Goal: Task Accomplishment & Management: Manage account settings

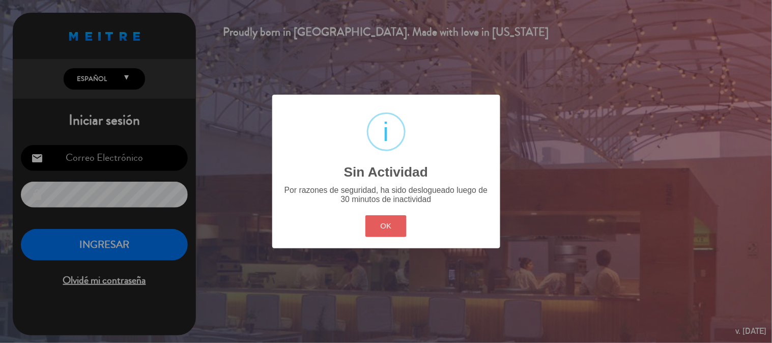
type input "[EMAIL_ADDRESS][DOMAIN_NAME]"
click at [396, 221] on button "OK" at bounding box center [386, 226] width 41 height 22
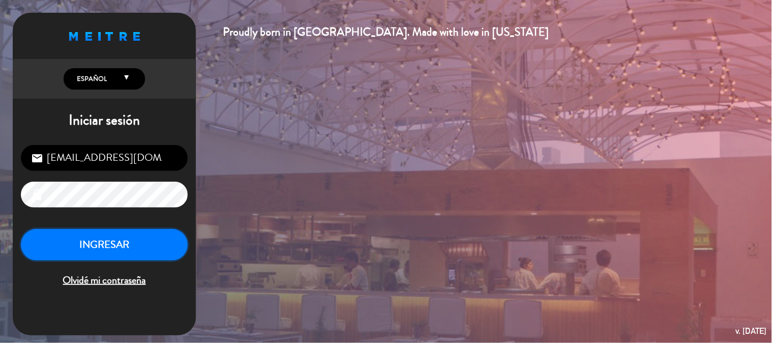
click at [121, 236] on button "INGRESAR" at bounding box center [104, 245] width 167 height 32
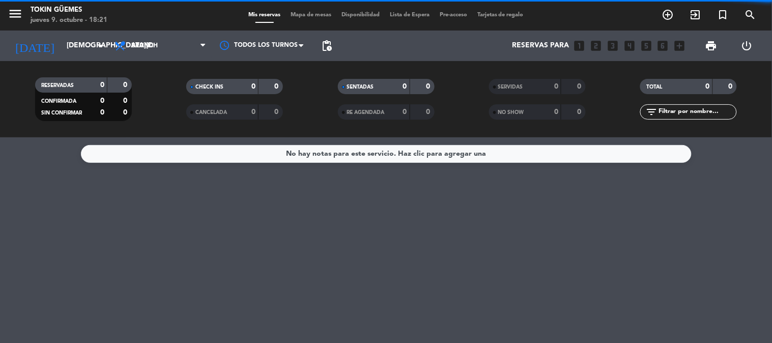
click at [150, 45] on span "Brunch" at bounding box center [144, 45] width 26 height 7
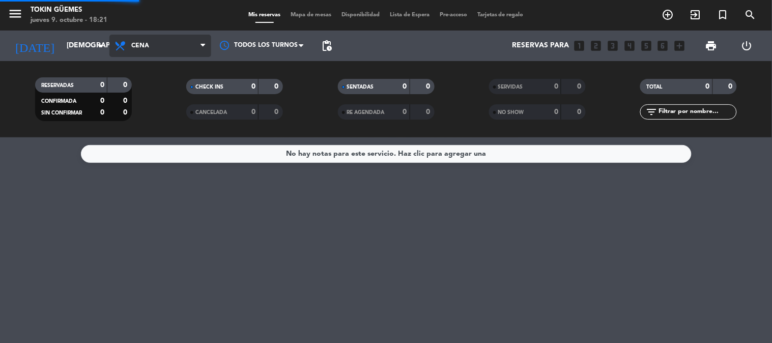
click at [155, 130] on div "menu Tokin [PERSON_NAME] [DATE] 9. octubre - 18:21 Mis reservas Mapa de mesas D…" at bounding box center [386, 68] width 772 height 137
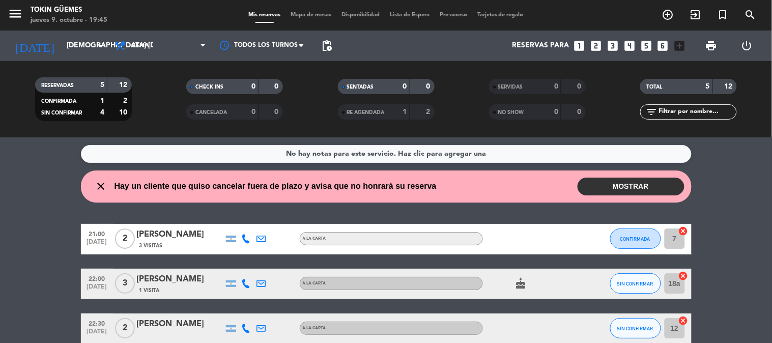
click at [619, 180] on button "MOSTRAR" at bounding box center [631, 187] width 107 height 18
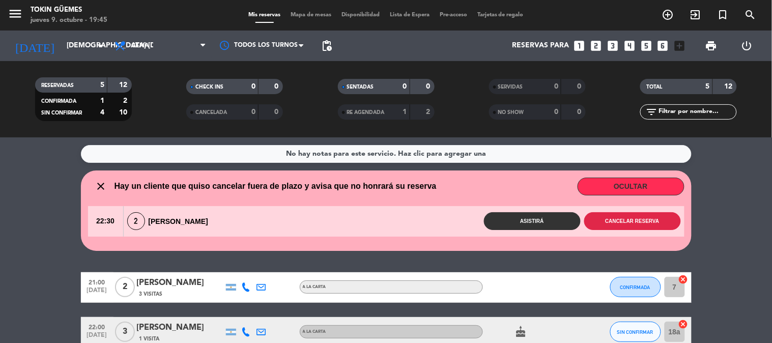
click at [630, 221] on button "Cancelar reserva" at bounding box center [633, 221] width 97 height 18
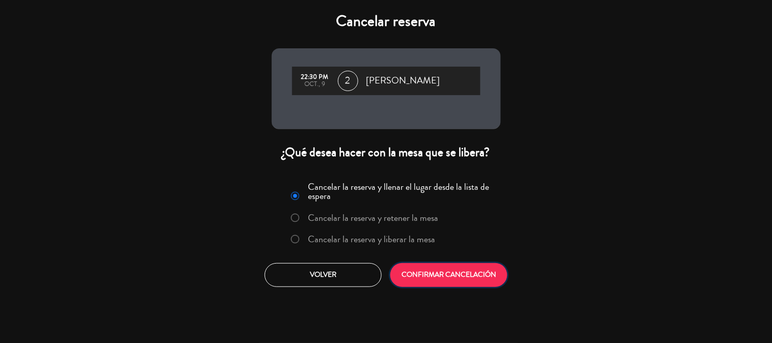
click at [430, 270] on button "CONFIRMAR CANCELACIÓN" at bounding box center [449, 275] width 117 height 24
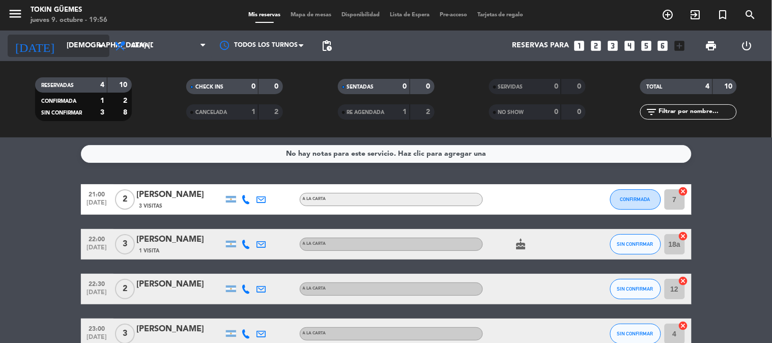
click at [62, 40] on input "[DEMOGRAPHIC_DATA] [DATE]" at bounding box center [110, 46] width 97 height 18
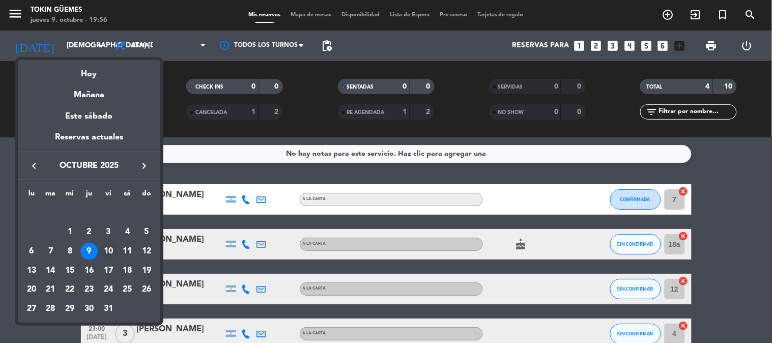
click at [110, 247] on div "10" at bounding box center [108, 251] width 17 height 17
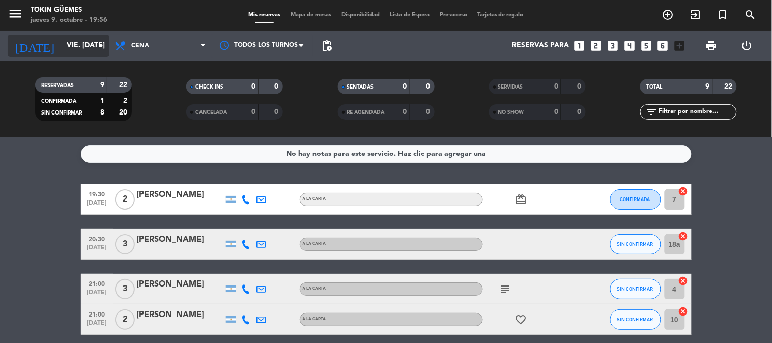
click at [90, 45] on input "vie. [DATE]" at bounding box center [110, 46] width 97 height 18
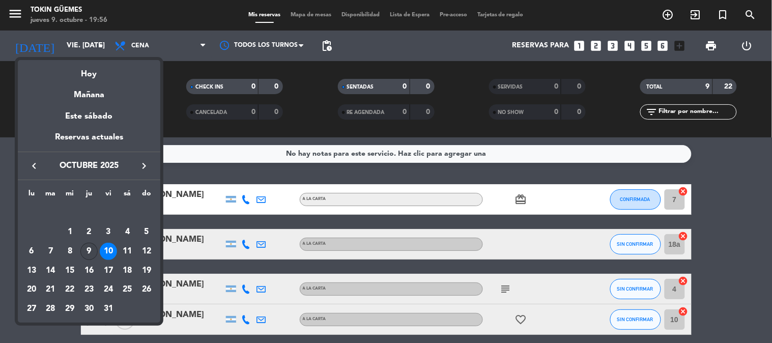
click at [91, 250] on div "9" at bounding box center [88, 251] width 17 height 17
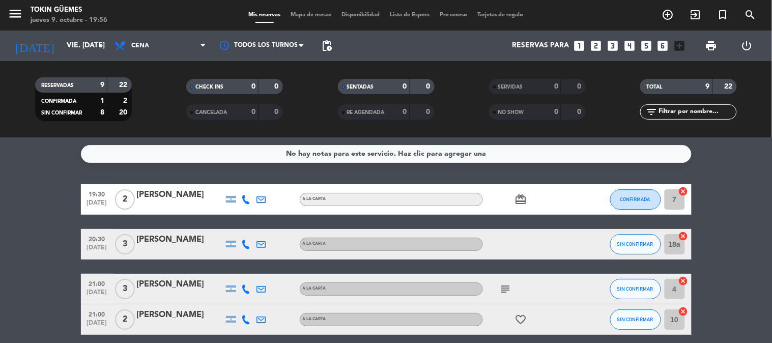
type input "[DEMOGRAPHIC_DATA] [DATE]"
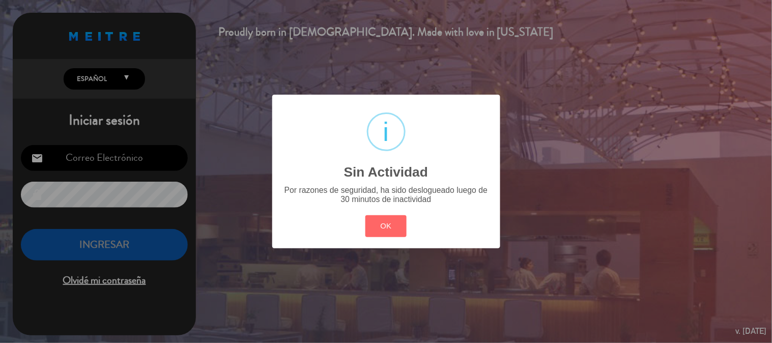
type input "[EMAIL_ADDRESS][DOMAIN_NAME]"
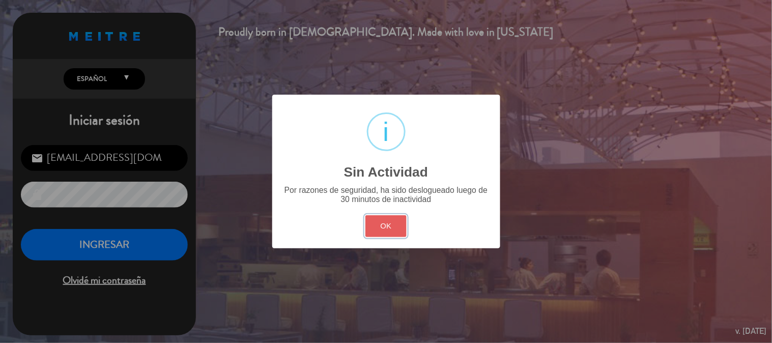
click at [386, 230] on button "OK" at bounding box center [386, 226] width 41 height 22
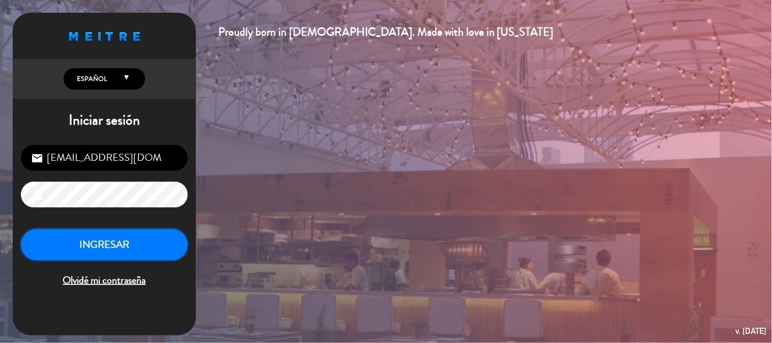
click at [120, 252] on button "INGRESAR" at bounding box center [104, 245] width 167 height 32
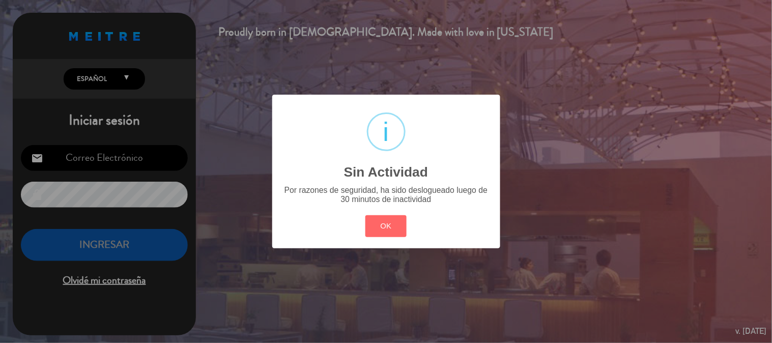
type input "[EMAIL_ADDRESS][DOMAIN_NAME]"
